Goal: Information Seeking & Learning: Check status

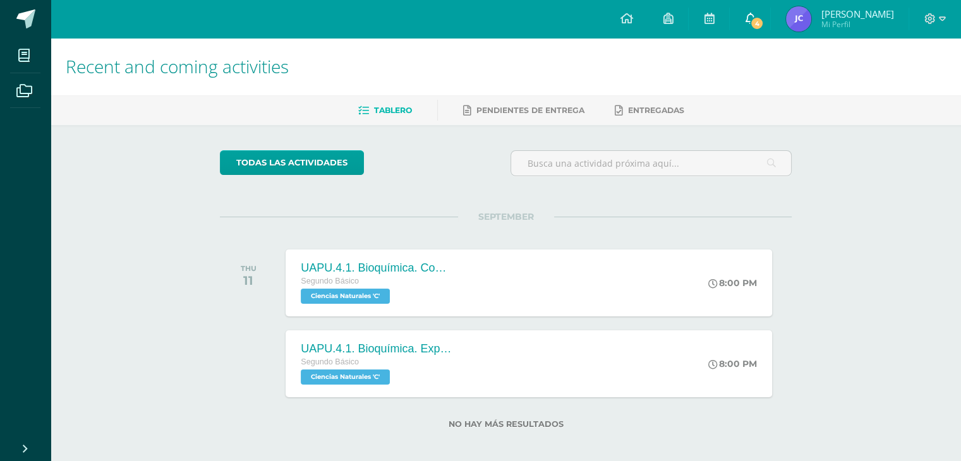
click at [755, 20] on icon at bounding box center [750, 18] width 10 height 11
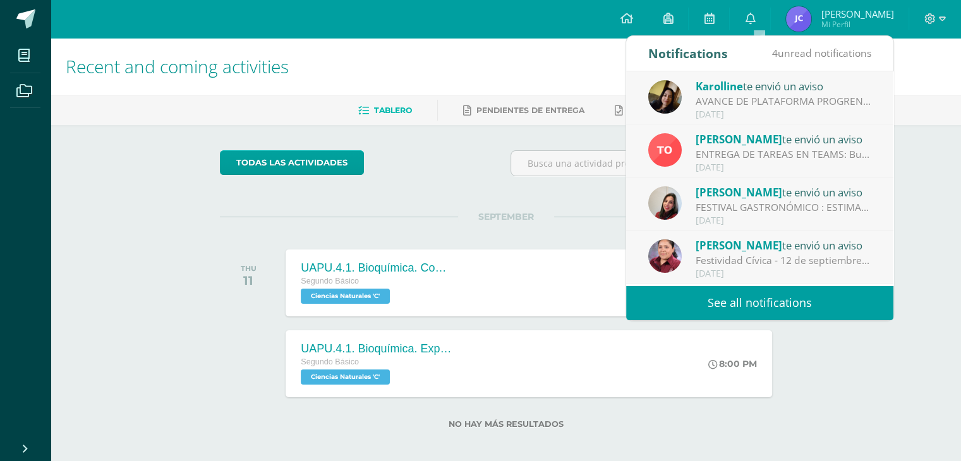
click at [782, 100] on div "AVANCE DE PLATAFORMA PROGRENTIS: Estimados padres de familia, se les informa qu…" at bounding box center [784, 101] width 176 height 15
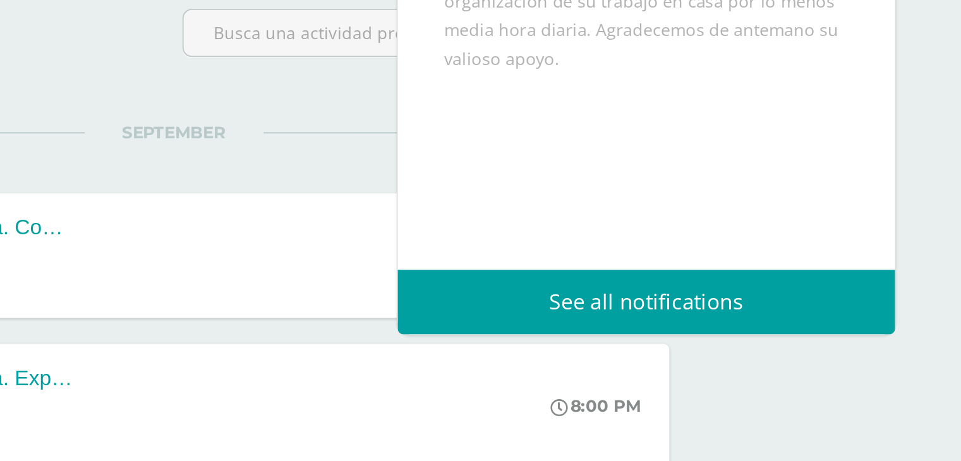
scroll to position [207, 0]
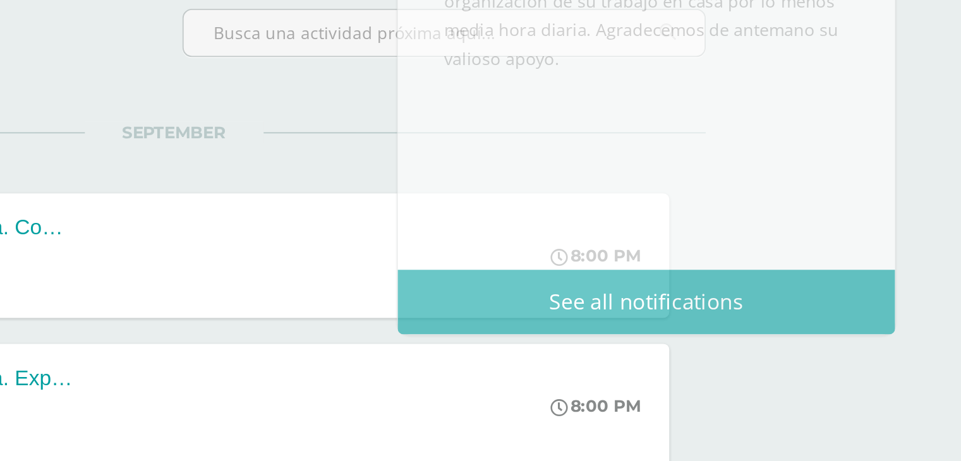
click at [916, 204] on div "Recent and coming activities Tablero Pendientes de entrega Entregadas todas las…" at bounding box center [506, 249] width 911 height 432
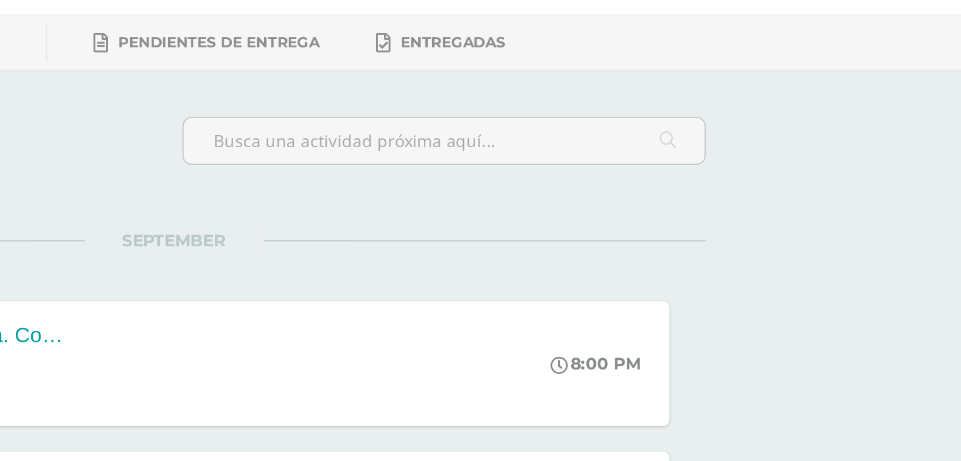
scroll to position [0, 0]
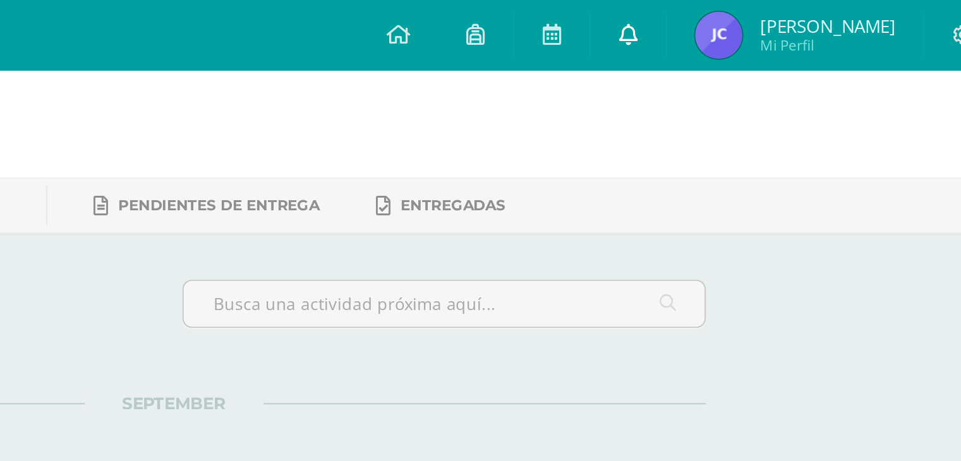
click at [755, 18] on icon at bounding box center [750, 18] width 10 height 11
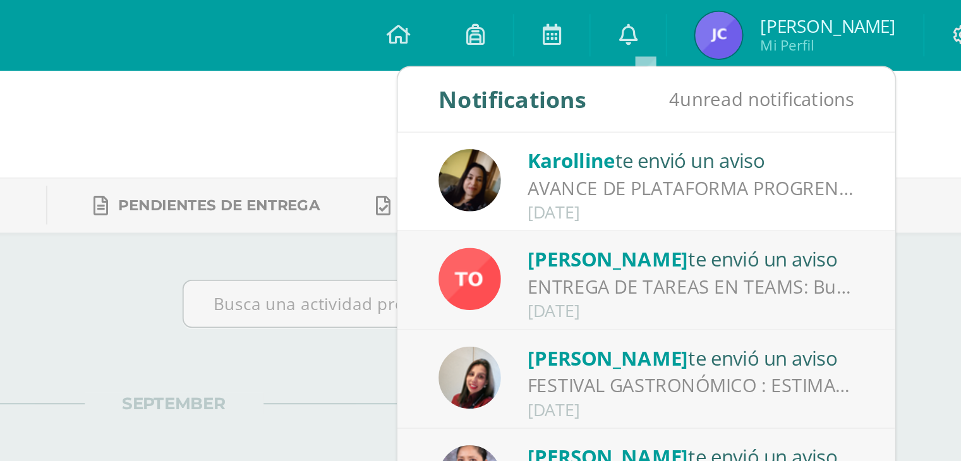
click at [781, 149] on div "ENTREGA DE TAREAS EN TEAMS: Buenos días padres de familia de segundo básico. [D…" at bounding box center [784, 154] width 176 height 15
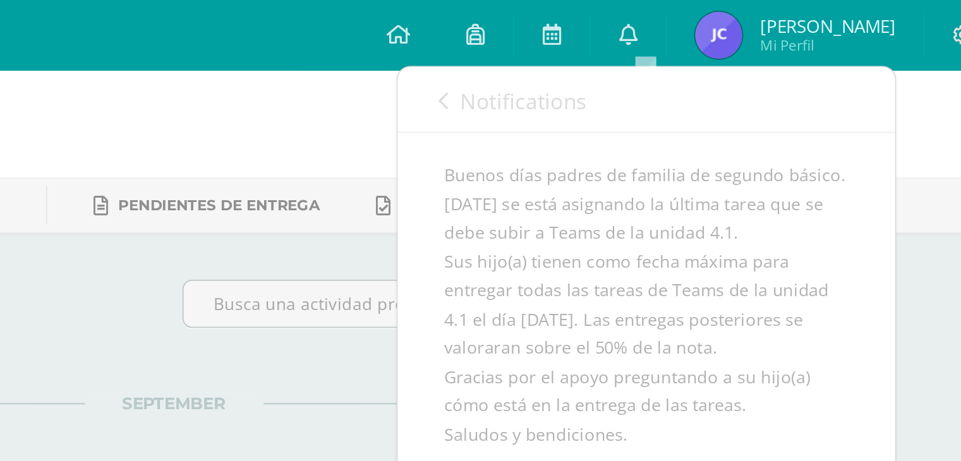
scroll to position [85, 0]
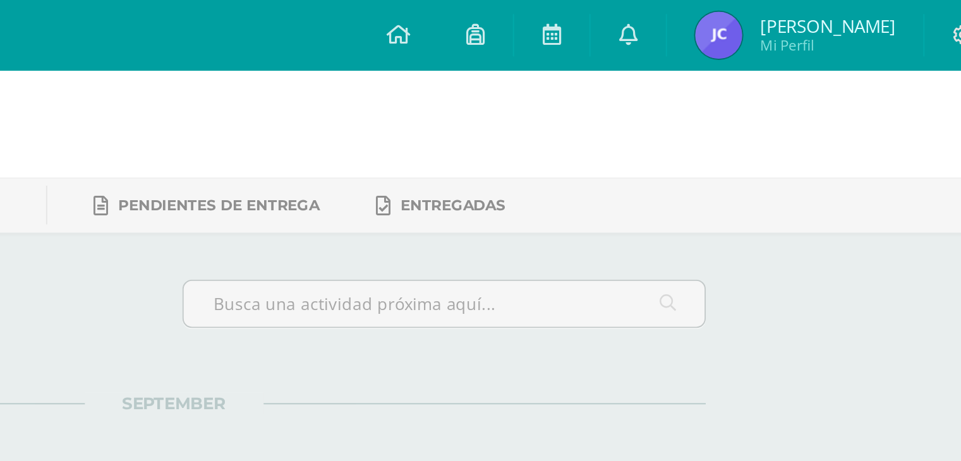
click at [919, 64] on h1 "Recent and coming activities" at bounding box center [506, 67] width 880 height 58
click at [755, 19] on icon at bounding box center [750, 18] width 10 height 11
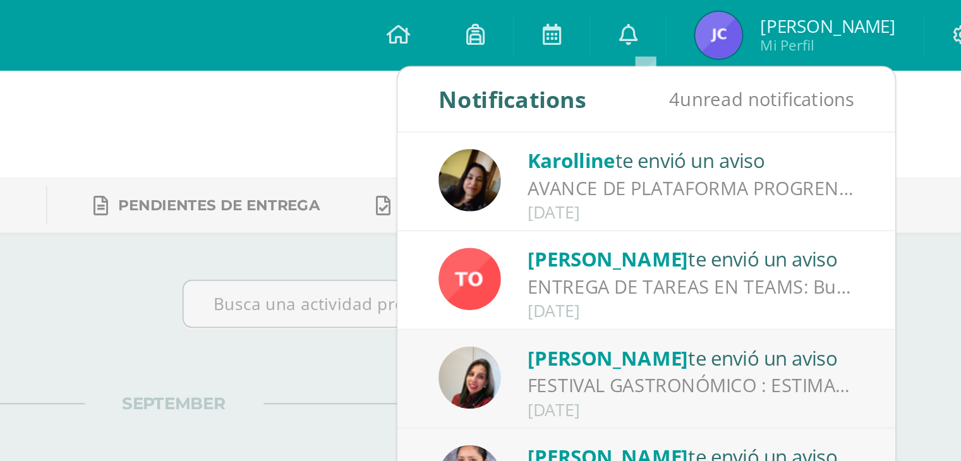
click at [770, 198] on span "[PERSON_NAME]" at bounding box center [739, 192] width 87 height 15
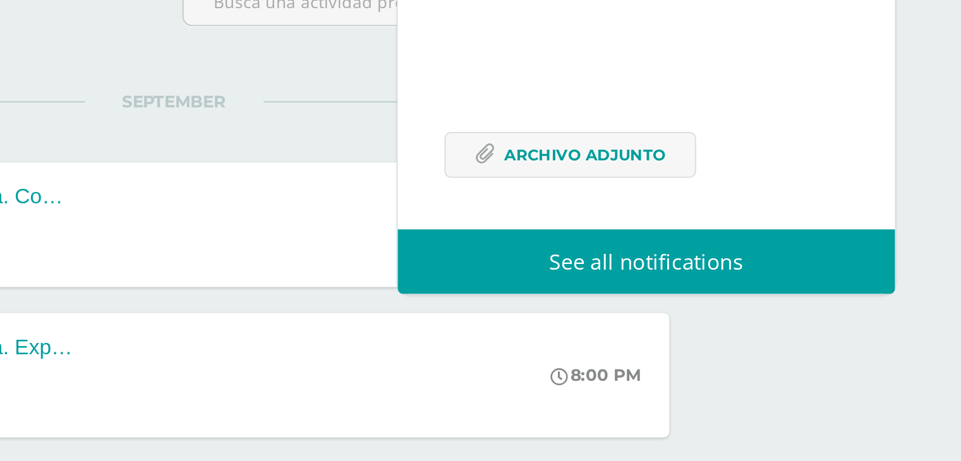
scroll to position [149, 0]
click at [742, 239] on span "Archivo Adjunto" at bounding box center [727, 245] width 87 height 23
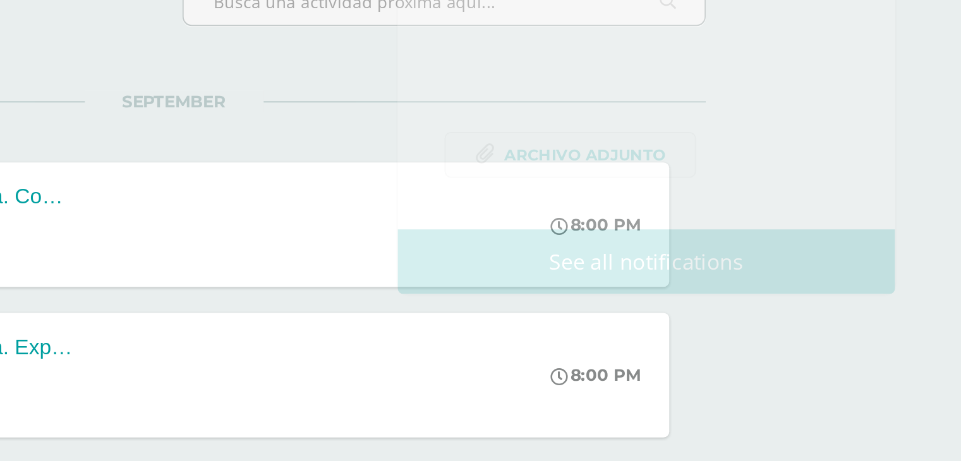
click at [906, 224] on div "Recent and coming activities Tablero Pendientes de entrega Entregadas todas las…" at bounding box center [506, 254] width 911 height 432
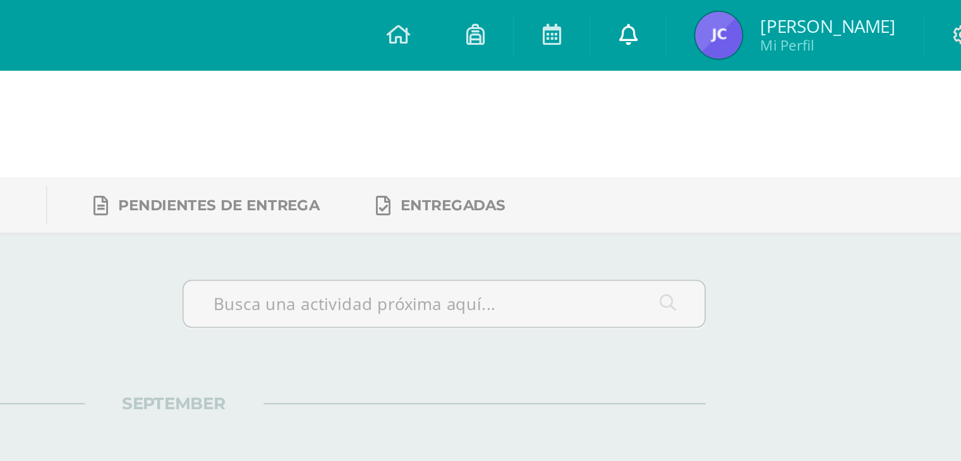
click at [755, 20] on icon at bounding box center [750, 18] width 10 height 11
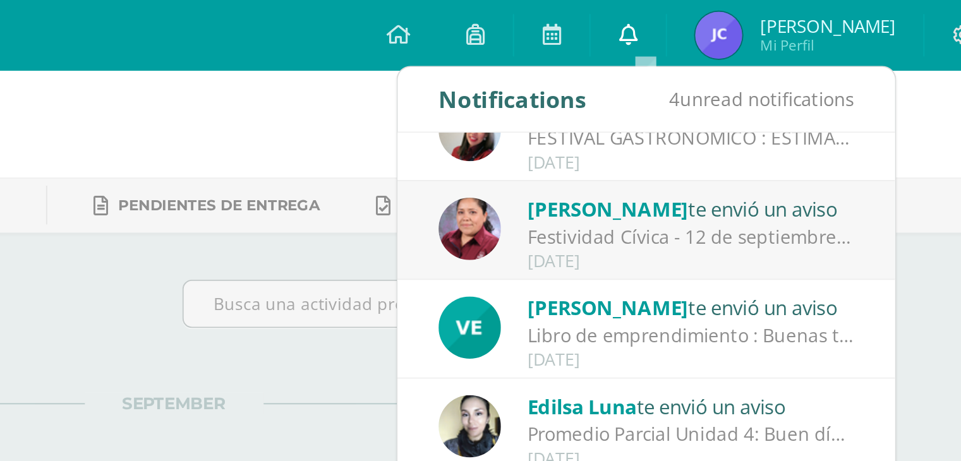
scroll to position [134, 0]
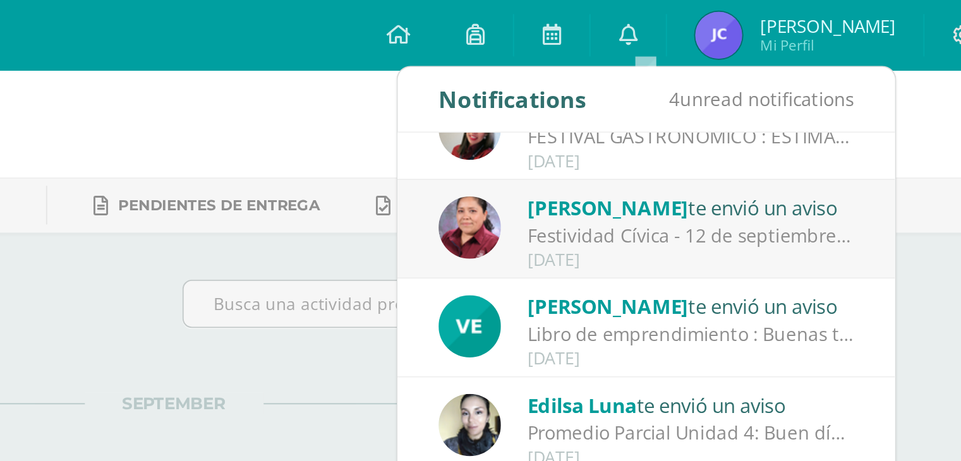
click at [745, 130] on div "Festividad Cívica - 12 de septiembre: Buen día estimadas familias. Comparto inf…" at bounding box center [784, 126] width 176 height 15
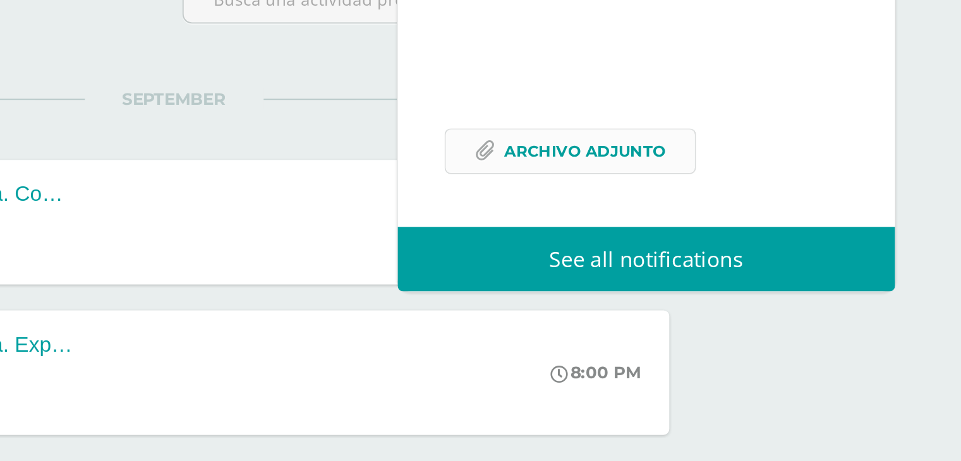
click at [693, 257] on span "Archivo Adjunto" at bounding box center [727, 244] width 87 height 23
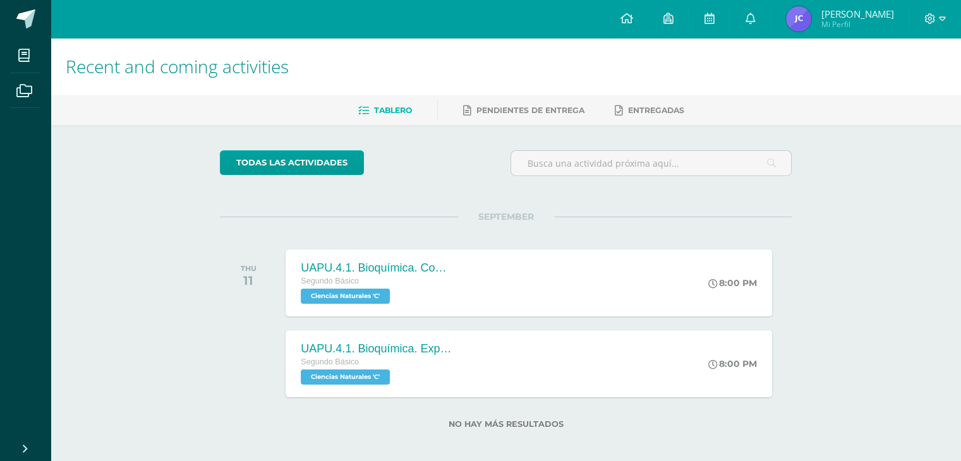
click at [801, 18] on img at bounding box center [798, 18] width 25 height 25
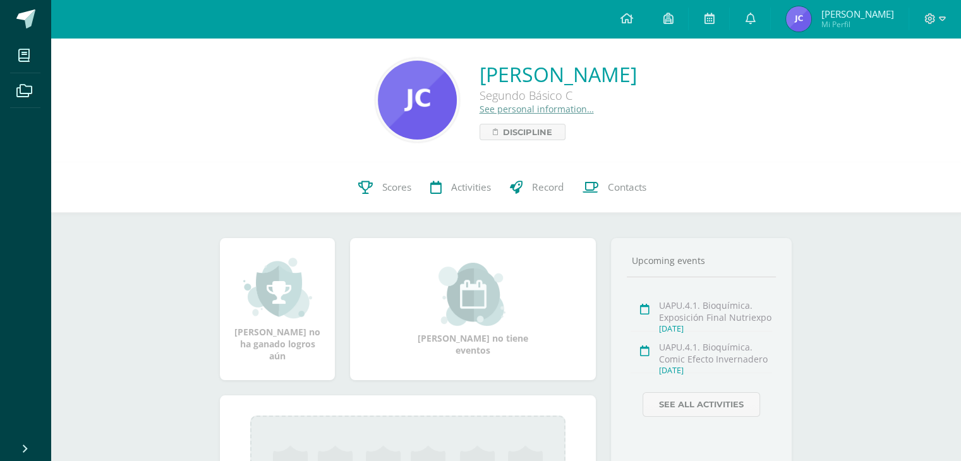
click at [807, 18] on img at bounding box center [798, 18] width 25 height 25
click at [755, 13] on icon at bounding box center [750, 18] width 10 height 11
click at [750, 18] on link at bounding box center [750, 19] width 40 height 38
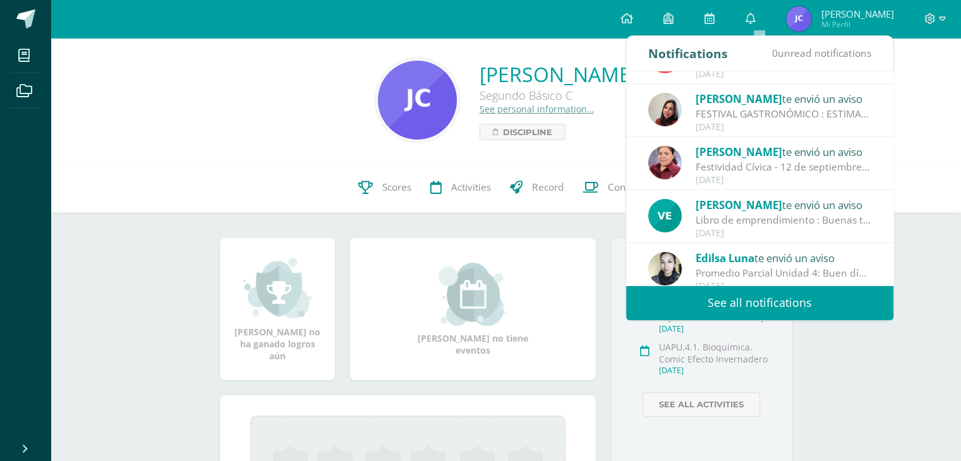
scroll to position [101, 0]
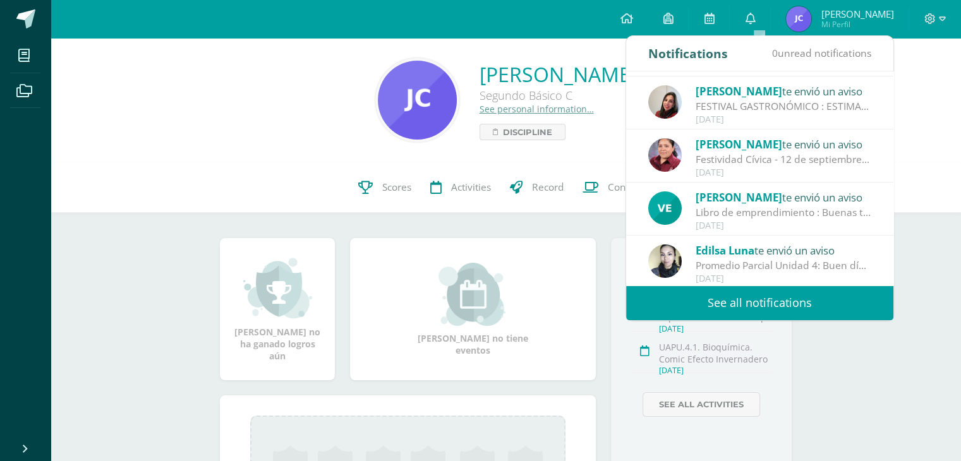
click at [800, 199] on div "Velvet Lara te envió un aviso" at bounding box center [784, 197] width 176 height 16
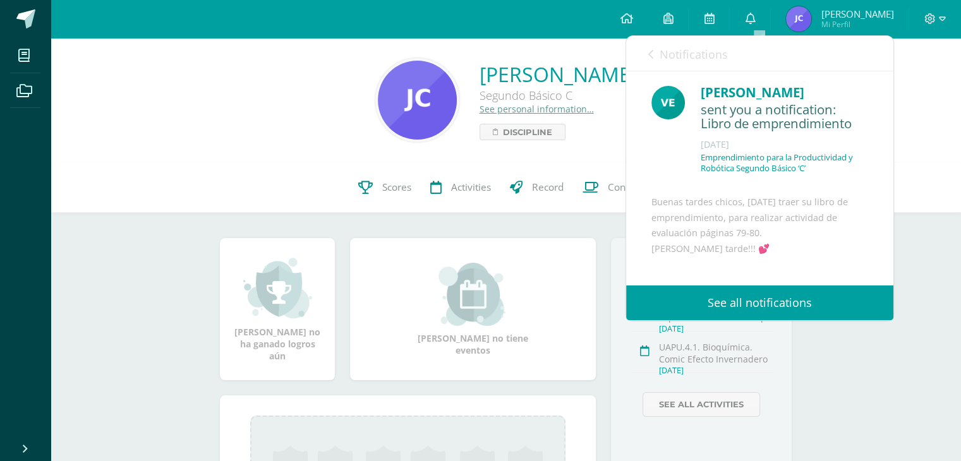
scroll to position [4, 0]
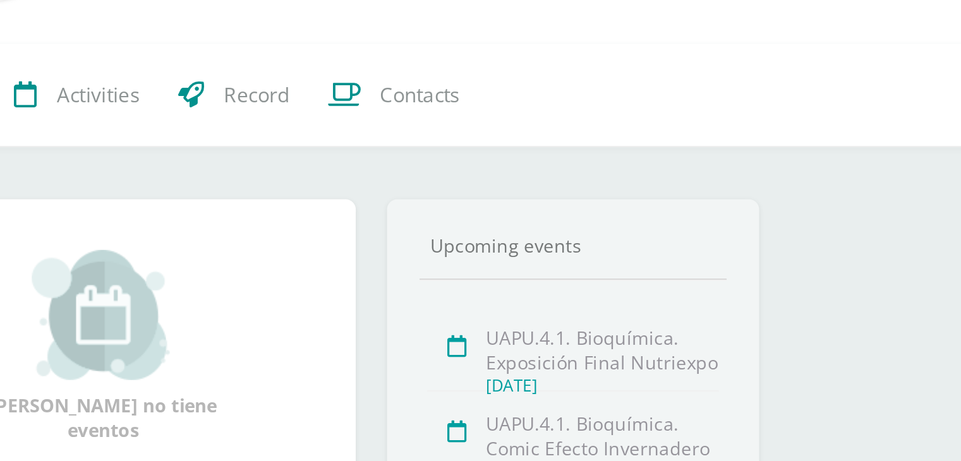
click at [818, 340] on div "José Sebastian Cisneros Ardón Segundo Básico C See personal information… Discip…" at bounding box center [506, 330] width 911 height 585
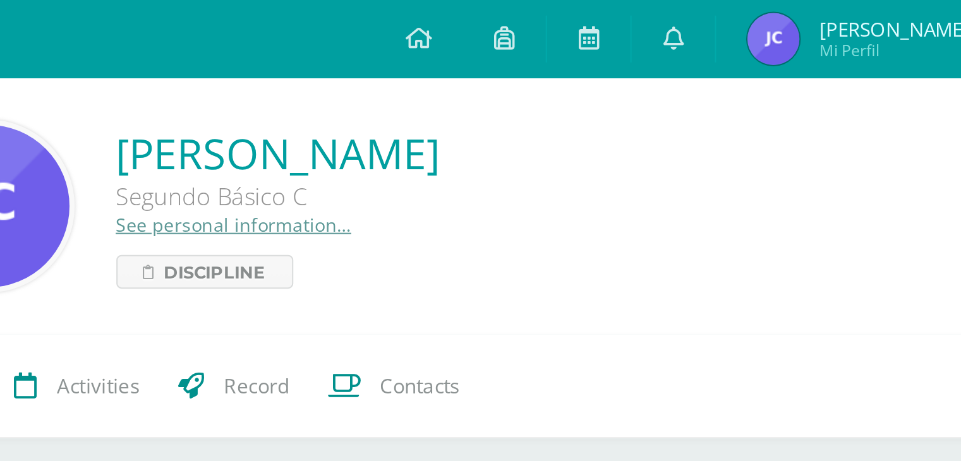
click at [805, 22] on img at bounding box center [798, 18] width 25 height 25
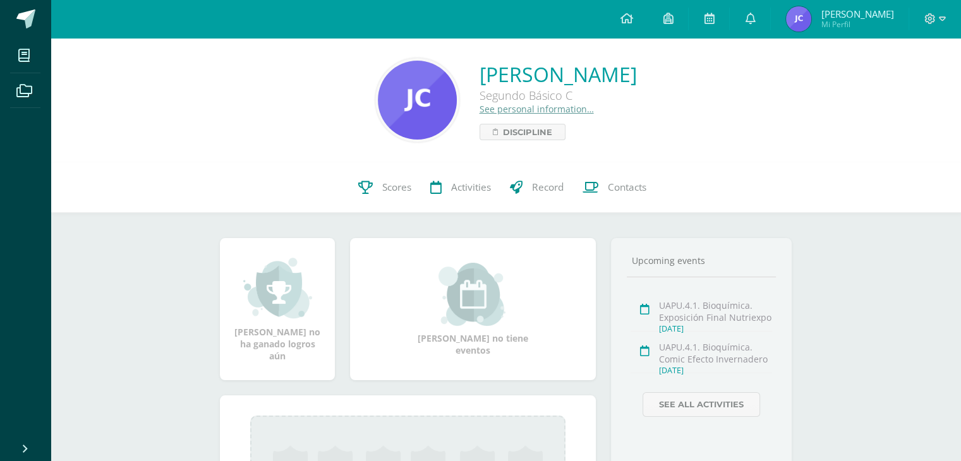
click at [806, 18] on img at bounding box center [798, 18] width 25 height 25
click at [396, 188] on span "Scores" at bounding box center [396, 187] width 29 height 13
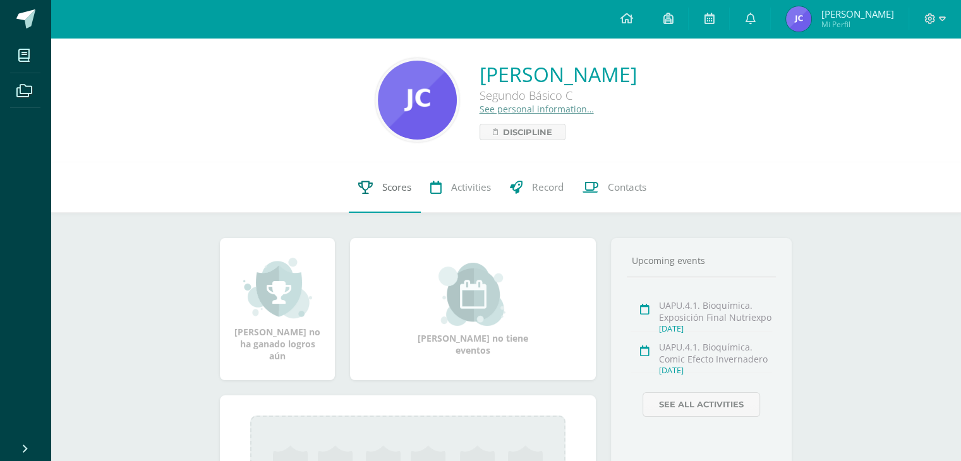
click at [396, 188] on span "Scores" at bounding box center [396, 187] width 29 height 13
click at [388, 186] on span "Scores" at bounding box center [396, 187] width 29 height 13
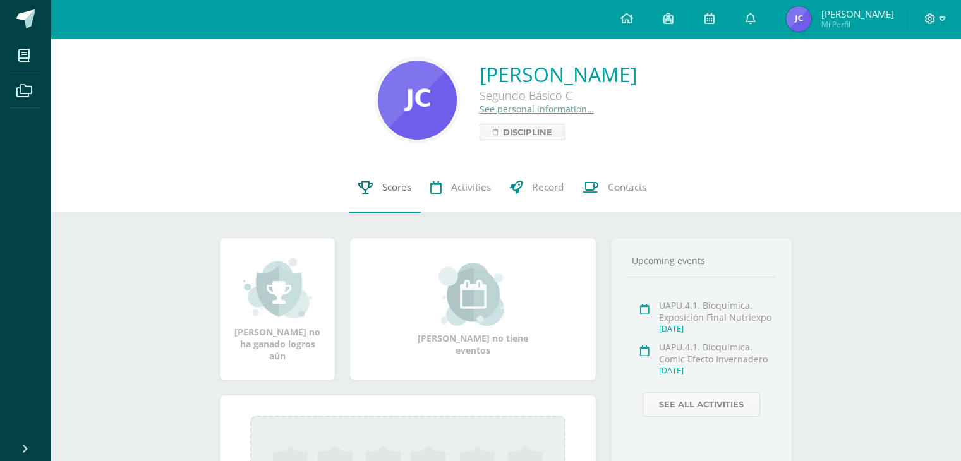
click at [388, 186] on span "Scores" at bounding box center [396, 187] width 29 height 13
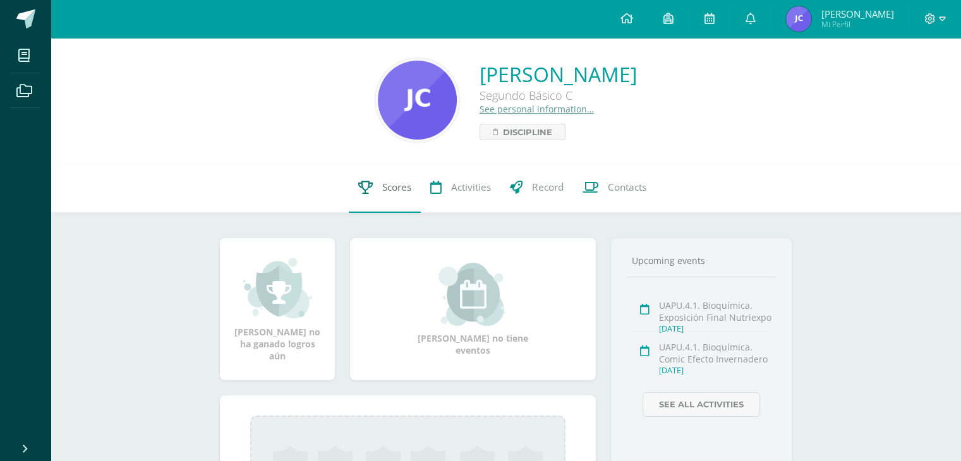
click at [388, 186] on span "Scores" at bounding box center [396, 187] width 29 height 13
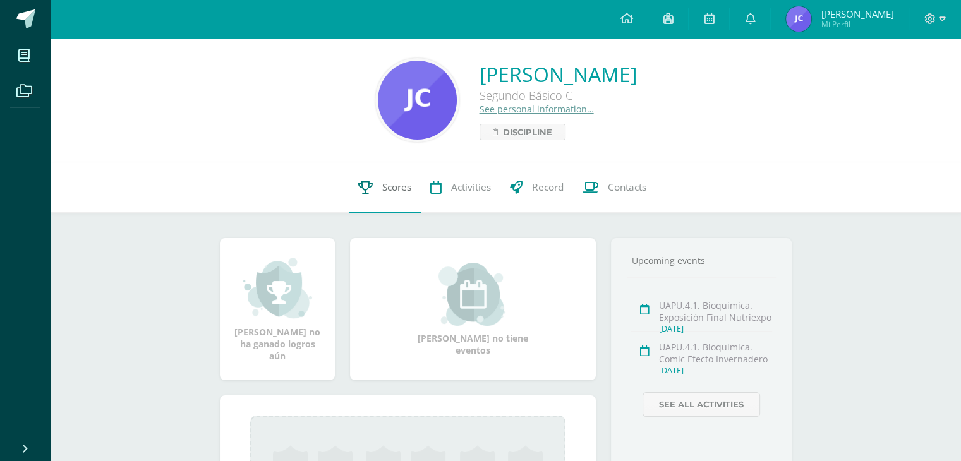
click at [394, 185] on span "Scores" at bounding box center [396, 187] width 29 height 13
click at [388, 184] on span "Scores" at bounding box center [396, 187] width 29 height 13
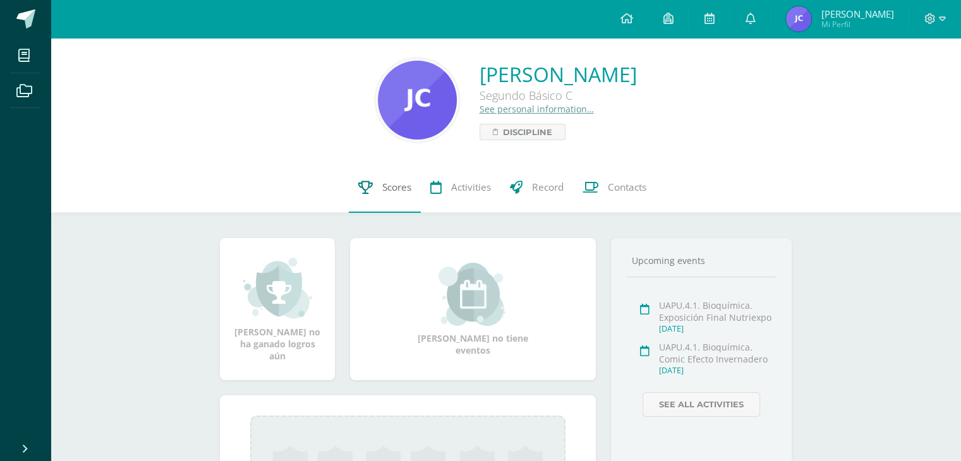
click at [388, 184] on span "Scores" at bounding box center [396, 187] width 29 height 13
drag, startPoint x: 388, startPoint y: 184, endPoint x: 326, endPoint y: 185, distance: 62.6
click at [326, 185] on div "0 José Cisneros 20190478 Scores Activities Record Contacts" at bounding box center [506, 187] width 911 height 51
click at [387, 183] on span "Scores" at bounding box center [396, 187] width 29 height 13
click at [299, 172] on div "0 José Cisneros 20190478 Scores Activities Record Contacts" at bounding box center [506, 187] width 911 height 51
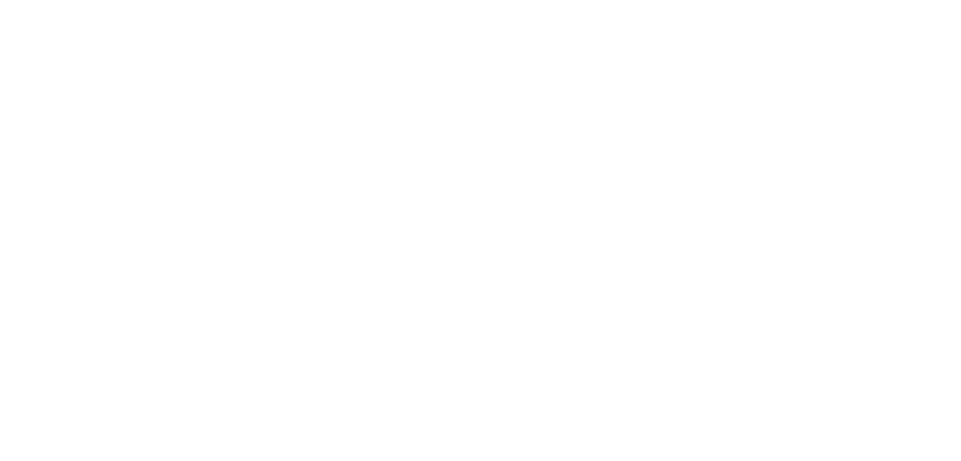
click at [0, 0] on html at bounding box center [0, 0] width 0 height 0
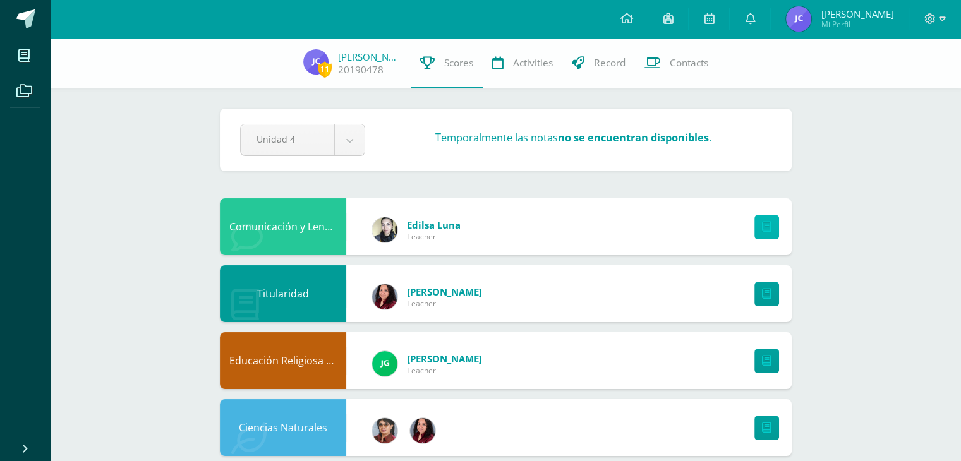
click at [764, 219] on link at bounding box center [767, 227] width 25 height 25
